Goal: Information Seeking & Learning: Understand process/instructions

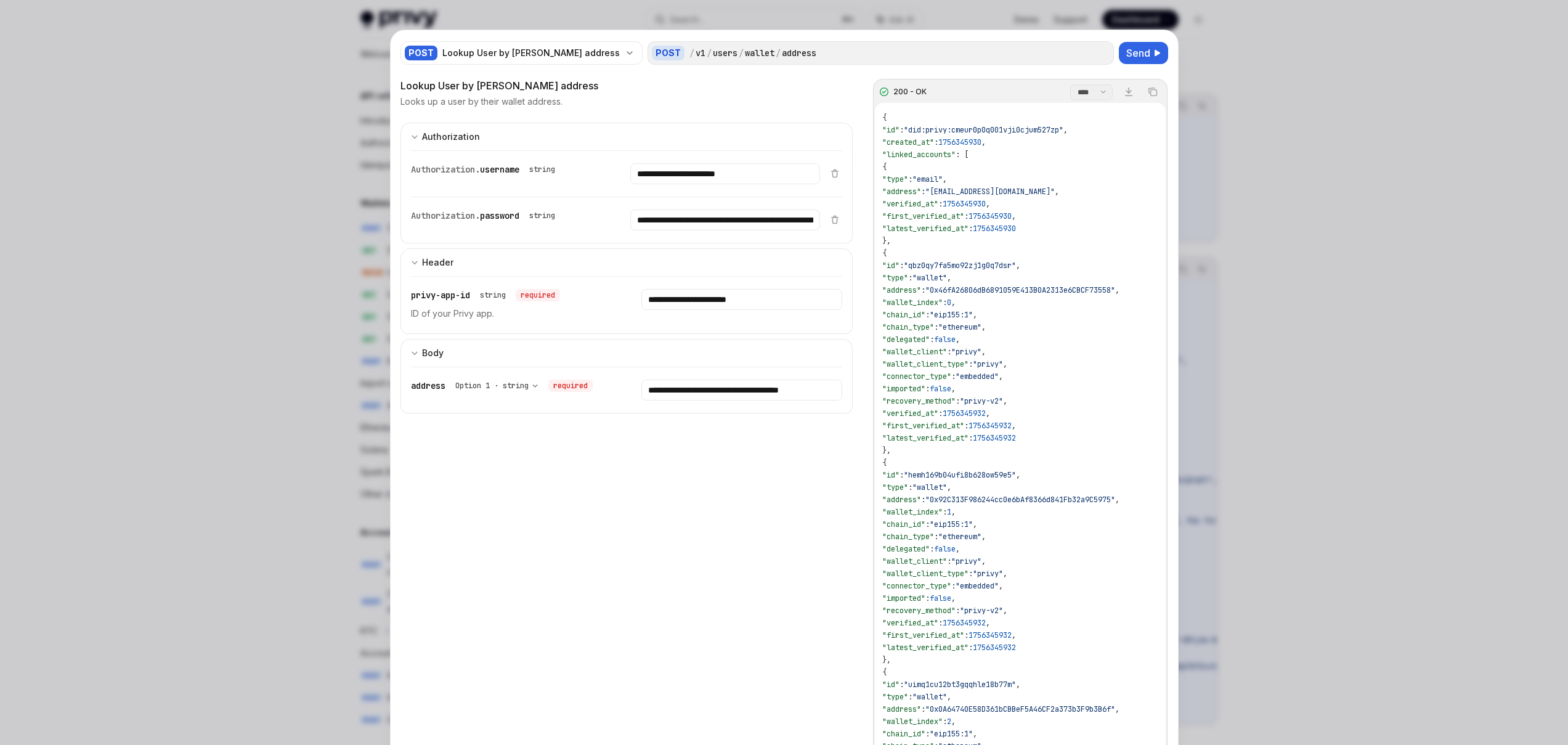
click at [728, 391] on input "**********" at bounding box center [741, 390] width 200 height 21
click at [1120, 50] on button "Send" at bounding box center [1143, 53] width 49 height 22
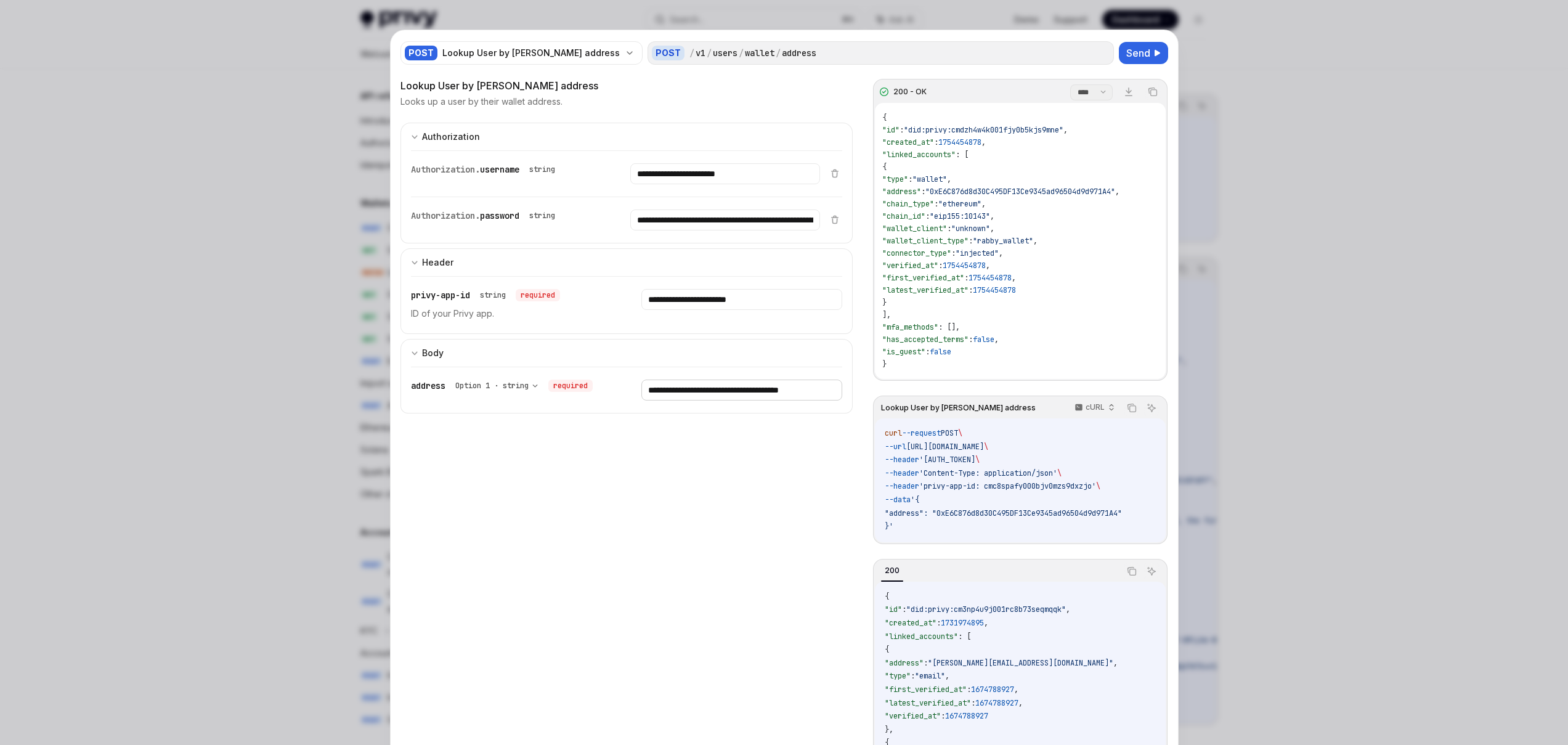
click at [707, 392] on input "**********" at bounding box center [741, 390] width 200 height 21
paste input "text"
type input "**********"
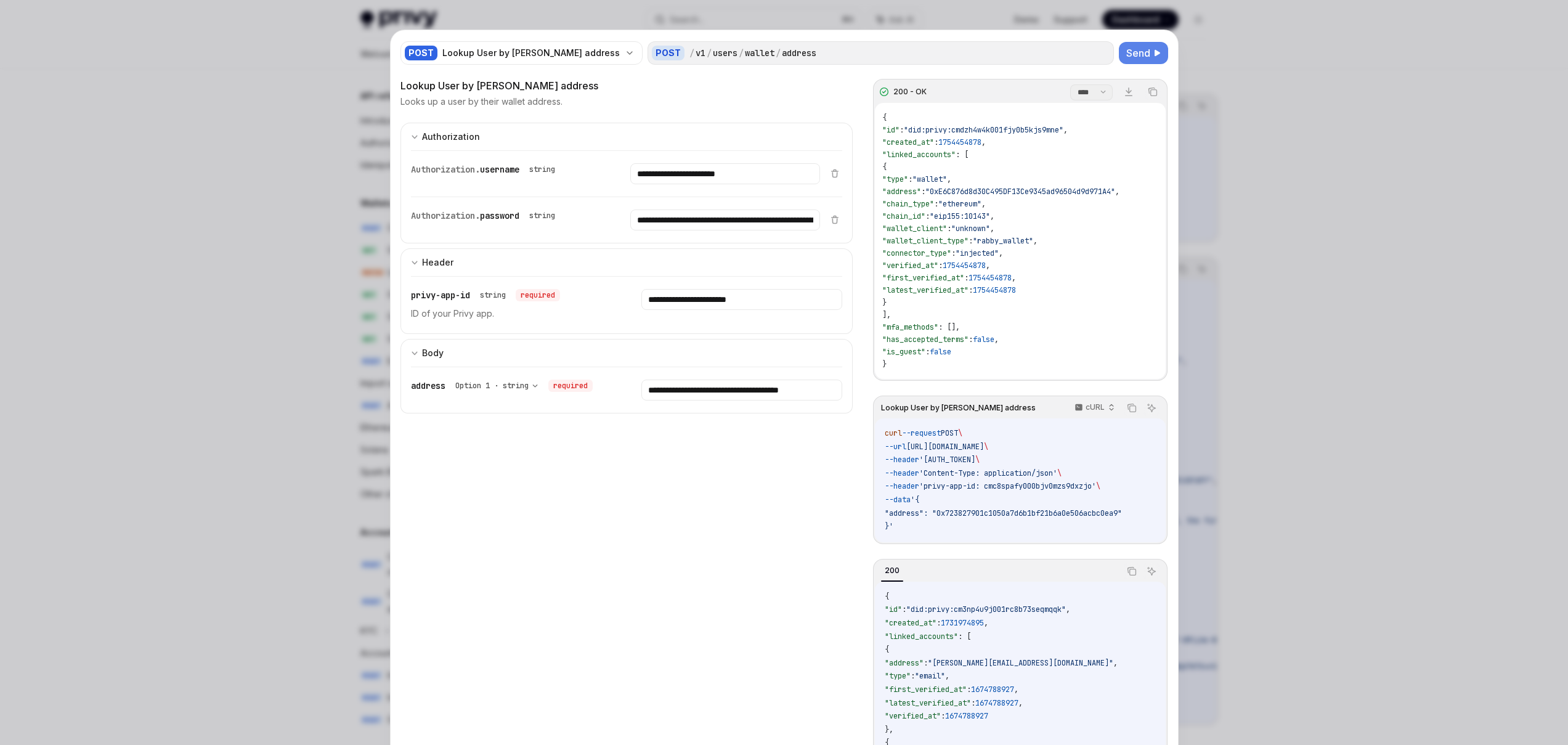
scroll to position [0, 0]
click at [1132, 53] on span "Send" at bounding box center [1138, 52] width 24 height 14
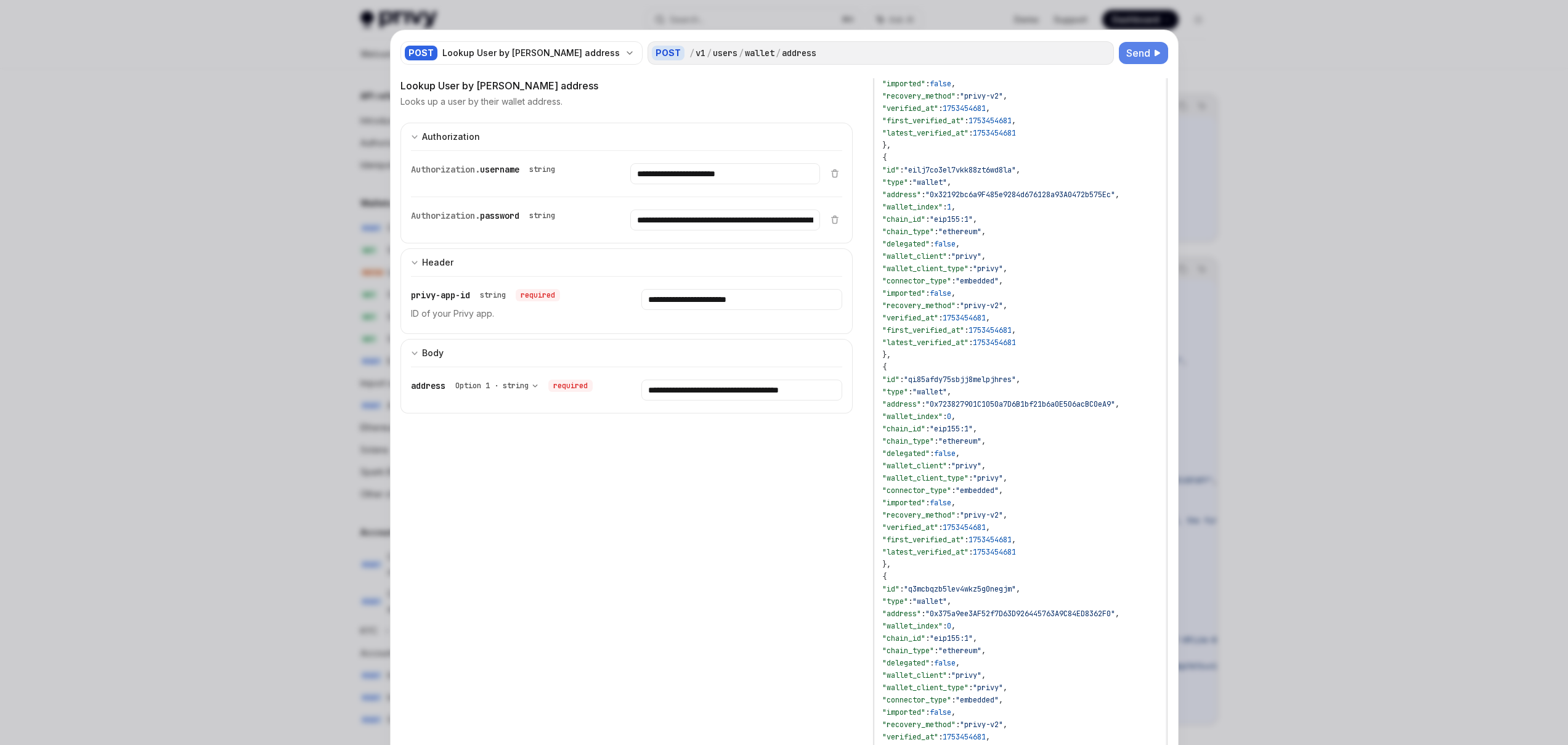
scroll to position [332, 0]
click at [1052, 402] on span ""0x723827901C1050a7D6B1bf21b6a0E506acBC0eA9"" at bounding box center [1020, 402] width 189 height 10
copy span "0x723827901C1050a7D6B1bf21b6a0E506acBC0eA9"
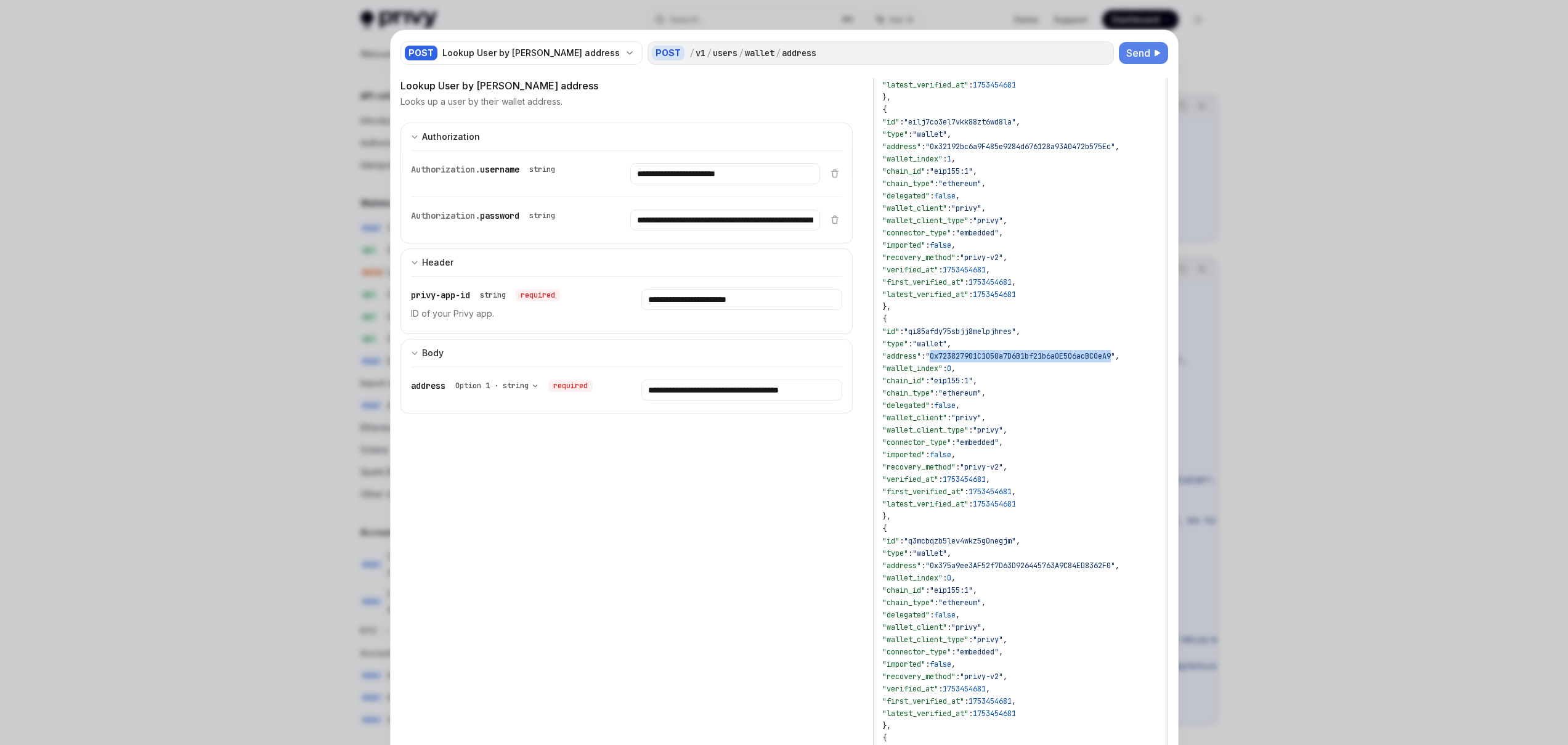
scroll to position [0, 0]
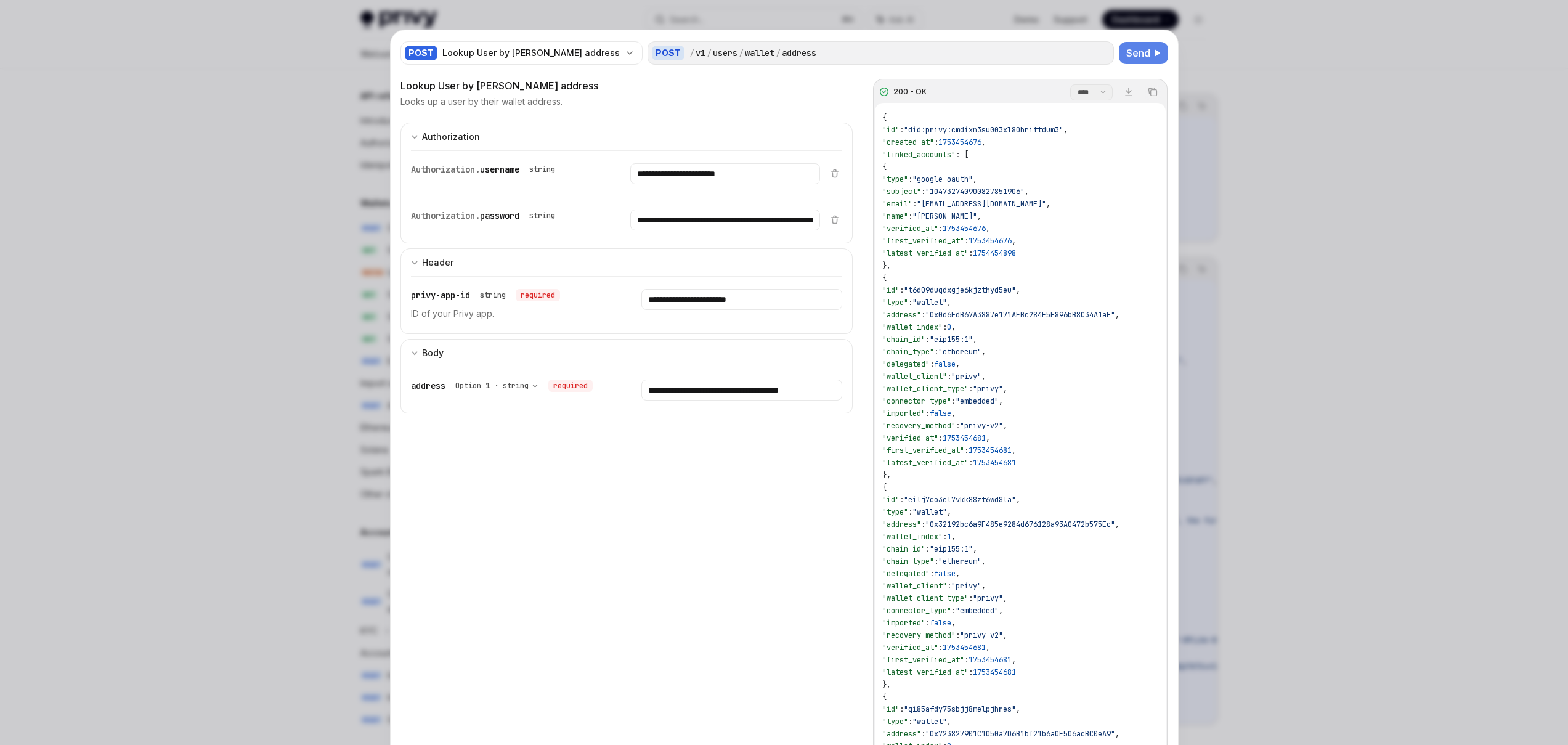
click at [1033, 356] on div "{ "id" : "did:privy:cmdixn3su003xl80hrittdum3" , "created_at" : 1753454676 , "l…" at bounding box center [1019, 746] width 290 height 1286
click at [1035, 313] on span ""0x0d6FdB67A3887e171AEBc284E5F896bB8C34A1aF"" at bounding box center [1020, 315] width 189 height 10
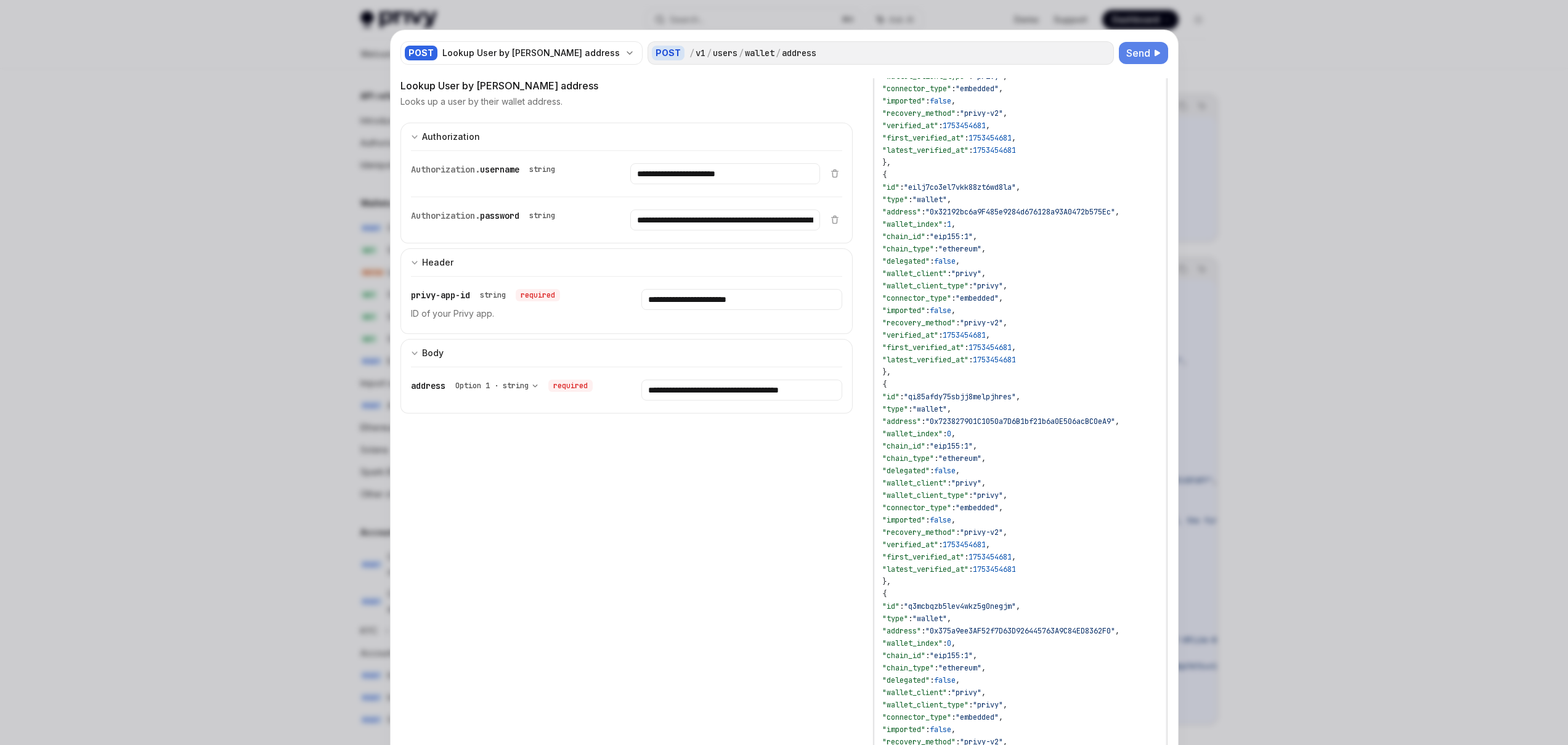
scroll to position [359, 0]
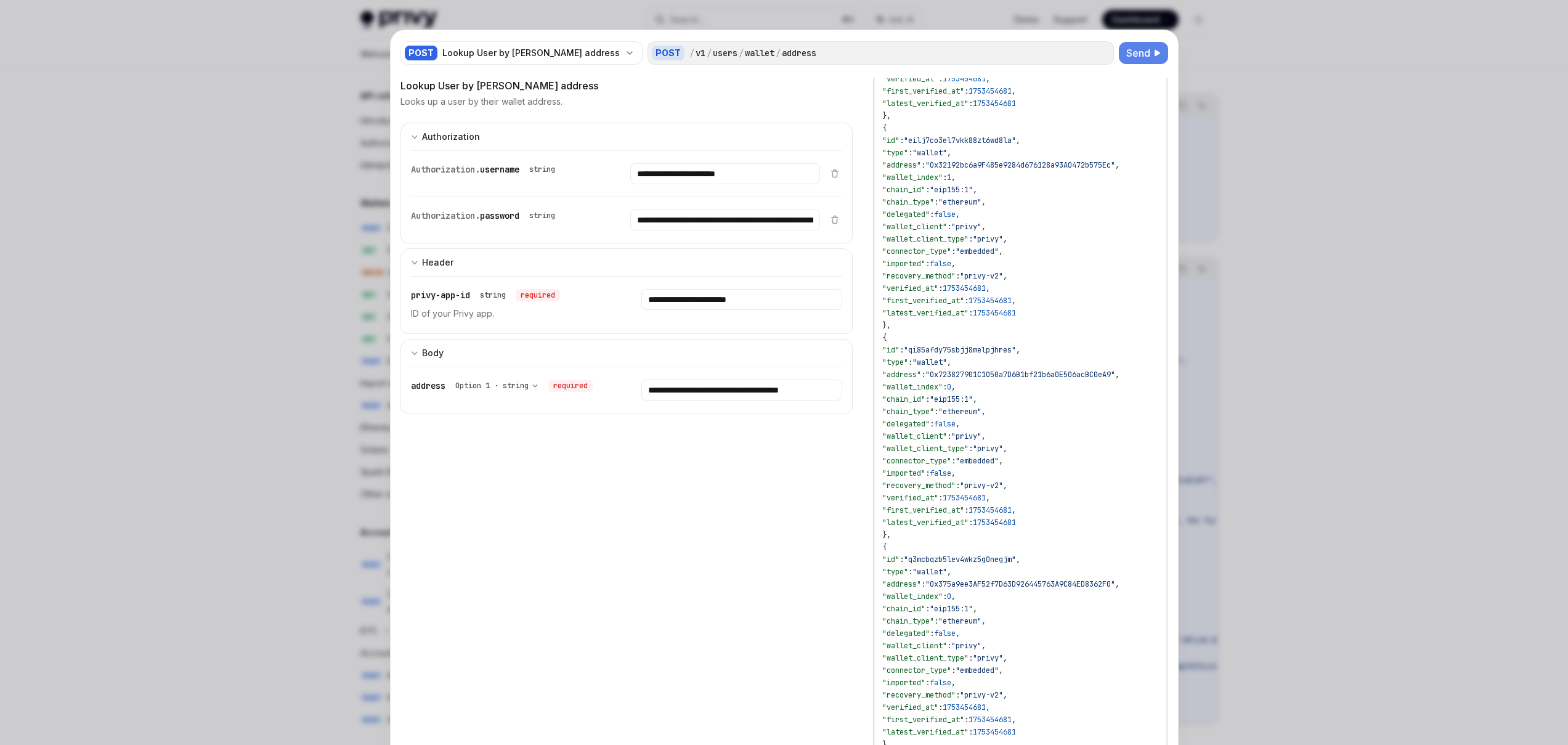
click at [1026, 377] on span ""0x723827901C1050a7D6B1bf21b6a0E506acBC0eA9"" at bounding box center [1020, 375] width 189 height 10
click at [1072, 287] on div "{ "id" : "did:privy:cmdixn3su003xl80hrittdum3" , "created_at" : 1753454676 , "l…" at bounding box center [1019, 386] width 290 height 1286
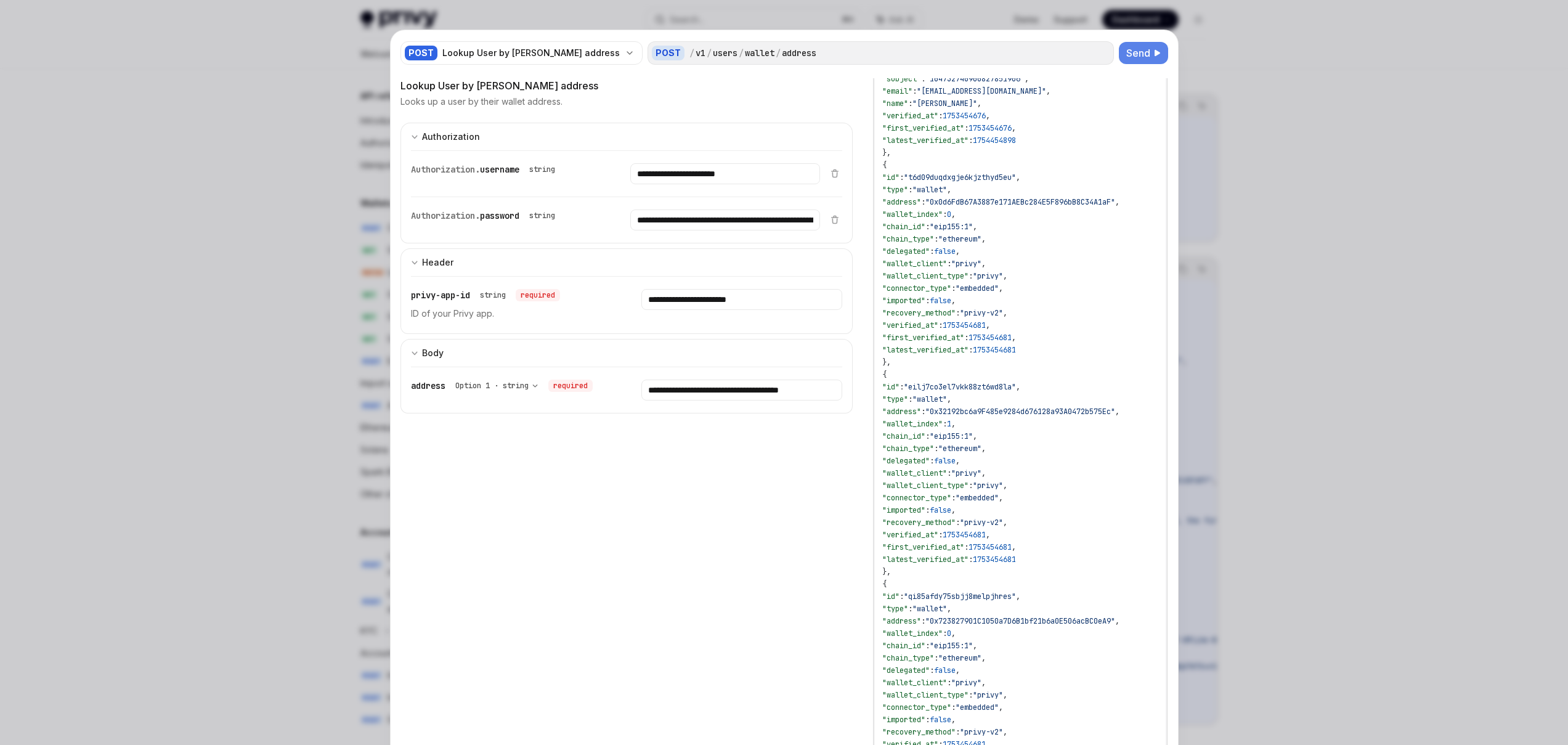
scroll to position [249, 0]
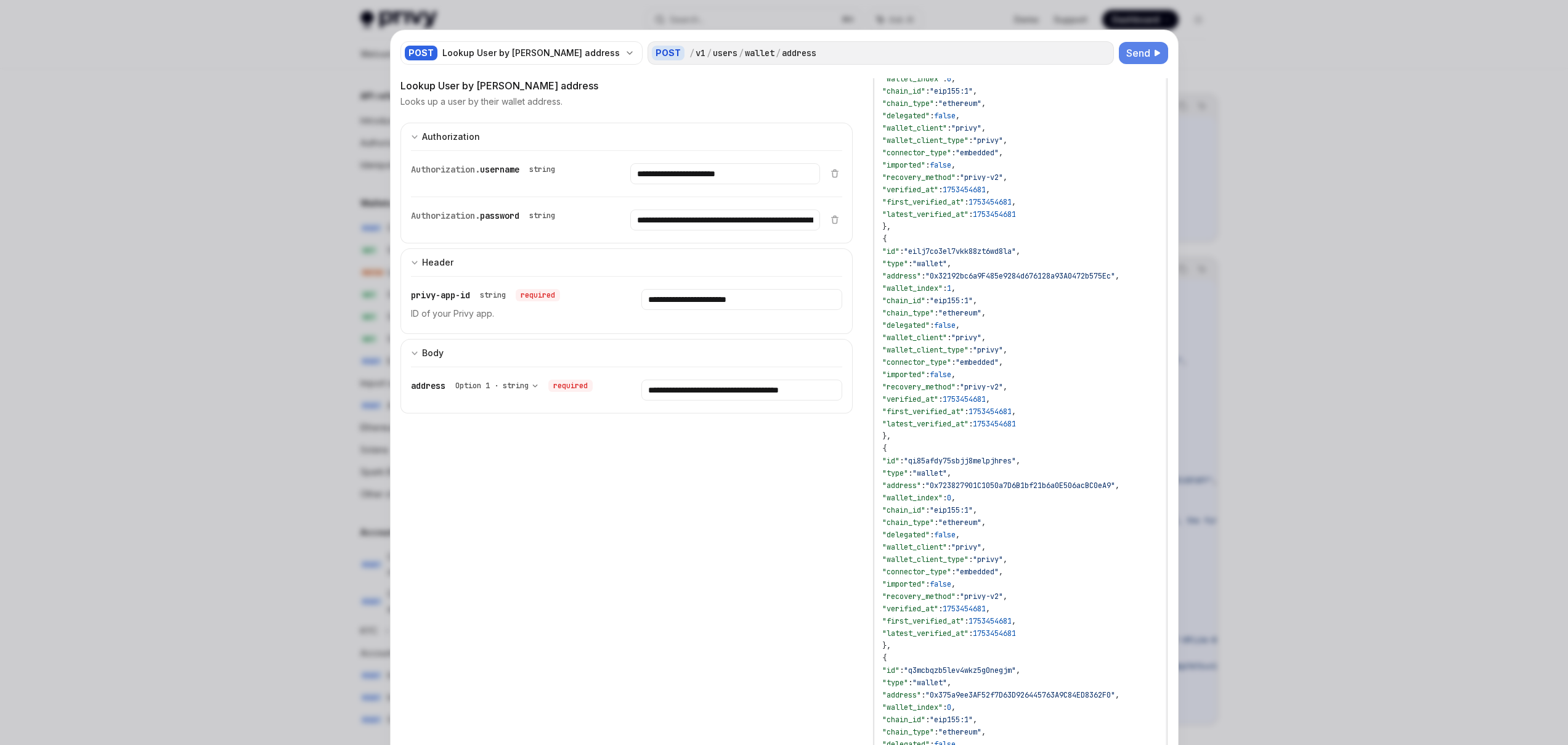
click at [1050, 482] on span ""0x723827901C1050a7D6B1bf21b6a0E506acBC0eA9"" at bounding box center [1020, 485] width 189 height 10
copy span "0x723827901C1050a7D6B1bf21b6a0E506acBC0eA9"
type textarea "*"
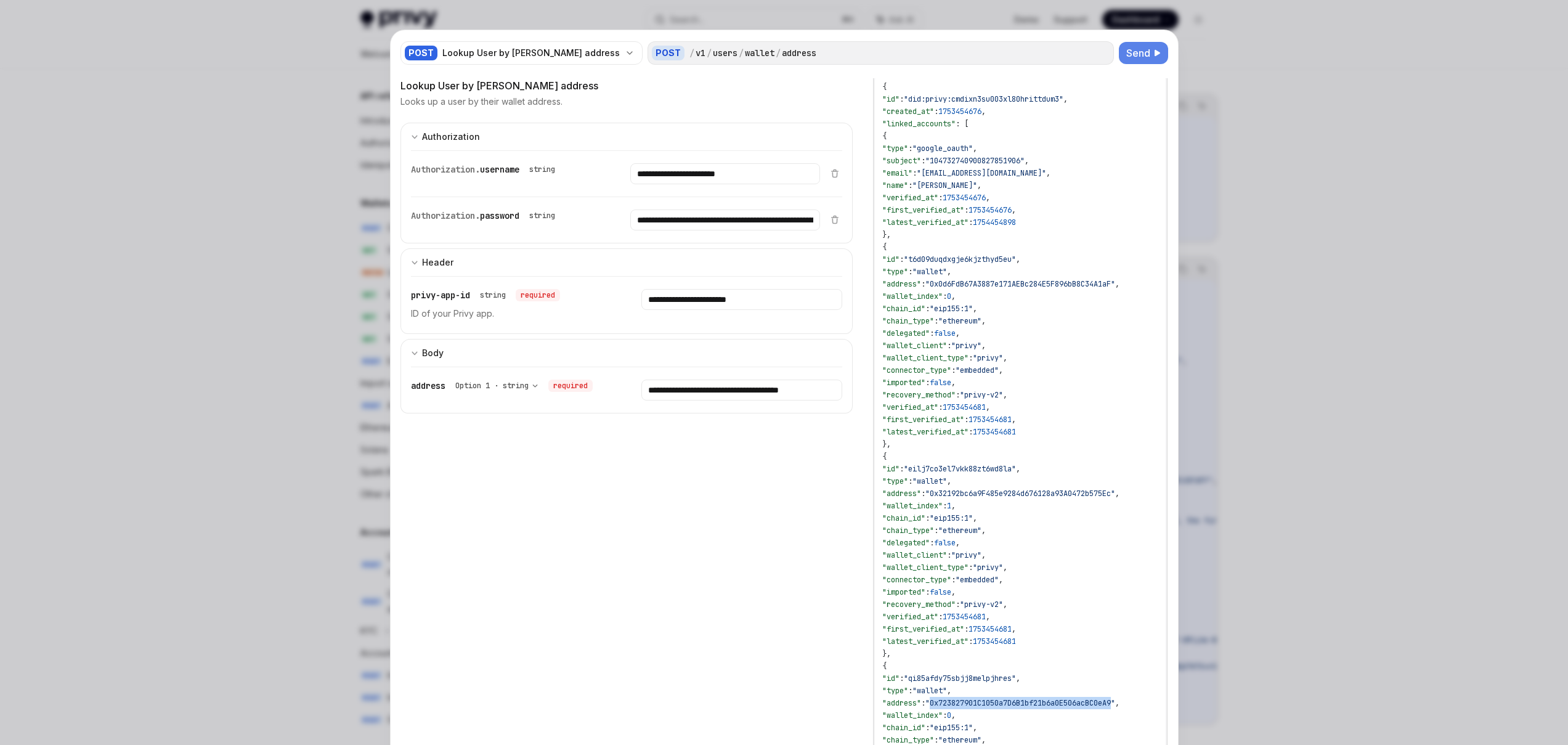
scroll to position [0, 0]
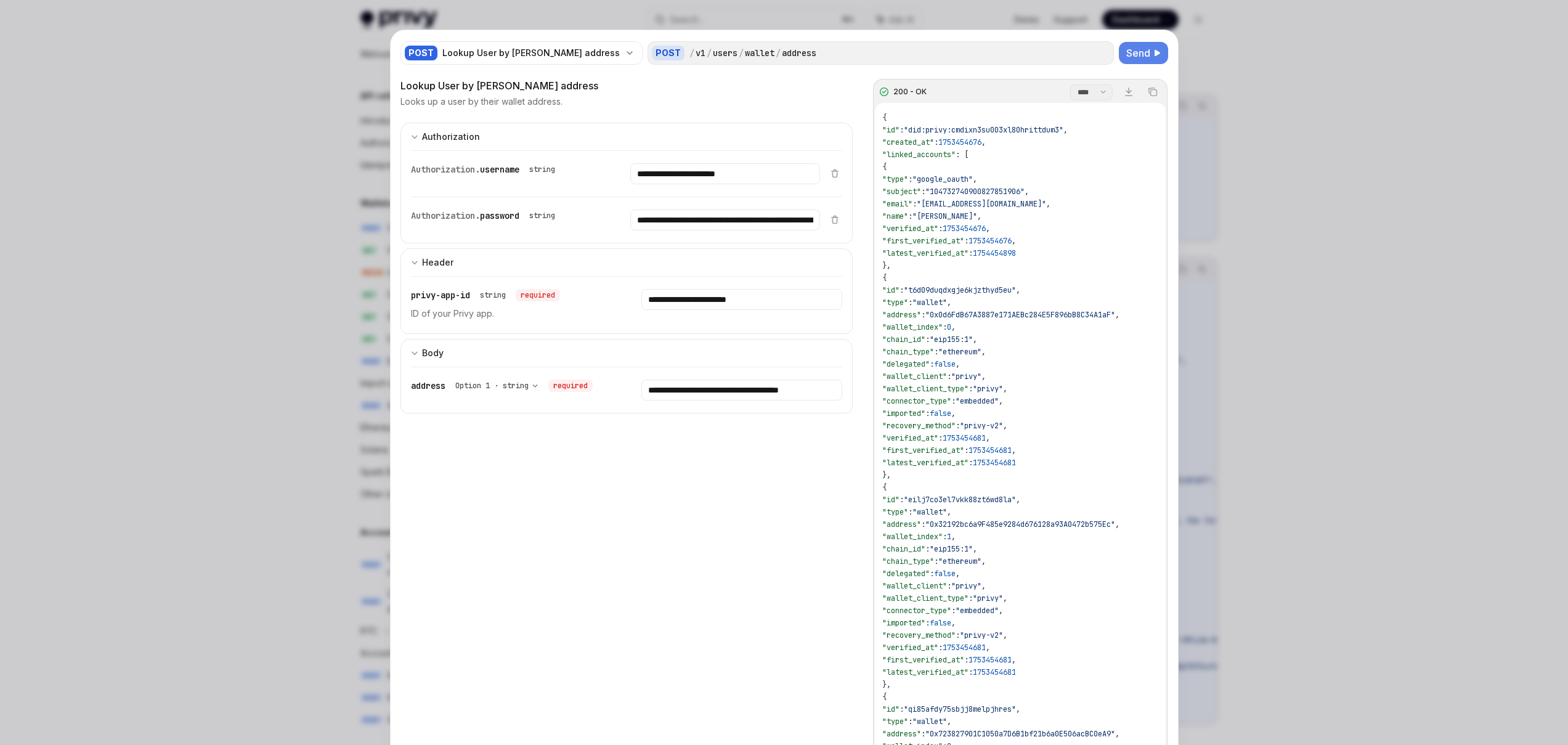
click at [1046, 357] on div "{ "id" : "did:privy:cmdixn3su003xl80hrittdum3" , "created_at" : 1753454676 , "l…" at bounding box center [1019, 746] width 290 height 1286
click at [1033, 317] on span ""0x0d6FdB67A3887e171AEBc284E5F896bB8C34A1aF"" at bounding box center [1020, 315] width 189 height 10
copy span "0x0d6FdB67A3887e171AEBc284E5F896bB8C34A1aF"
click at [1065, 354] on div "{ "id" : "did:privy:cmdixn3su003xl80hrittdum3" , "created_at" : 1753454676 , "l…" at bounding box center [1019, 746] width 290 height 1286
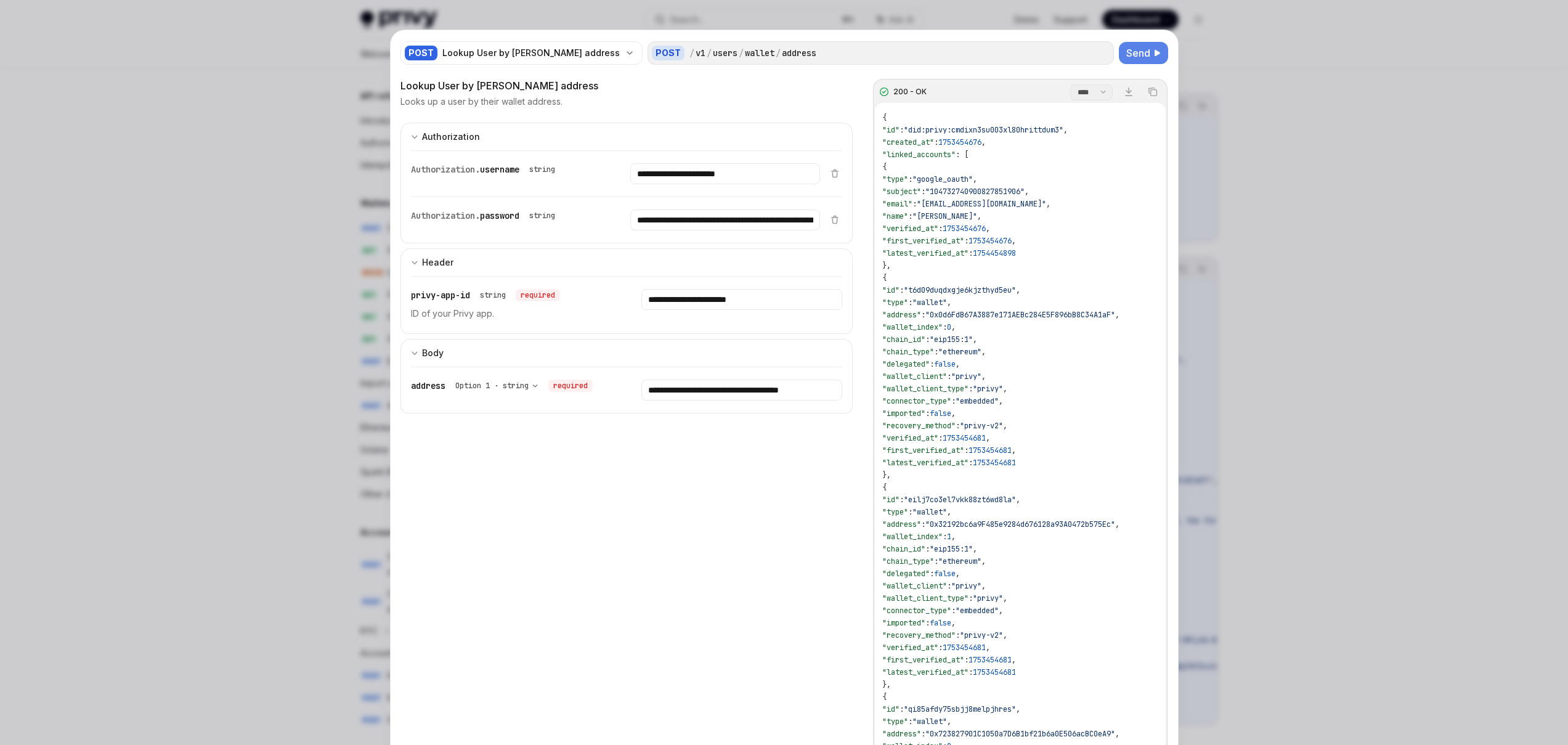
click at [1054, 314] on span ""0x0d6FdB67A3887e171AEBc284E5F896bB8C34A1aF"" at bounding box center [1020, 315] width 189 height 10
copy span "0x0d6FdB67A3887e171AEBc284E5F896bB8C34A1aF"
